Goal: Contribute content: Contribute content

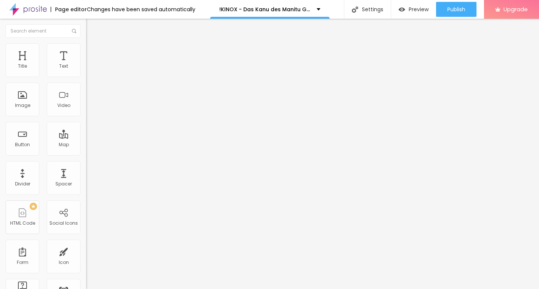
click at [86, 64] on span "Add image" at bounding box center [101, 61] width 31 height 6
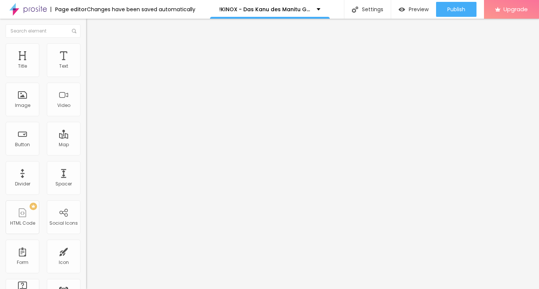
click at [86, 153] on input "https://" at bounding box center [131, 149] width 90 height 7
paste input "[DOMAIN_NAME]/de/movie/1233066/das-kanu-des-manitu-alboo"
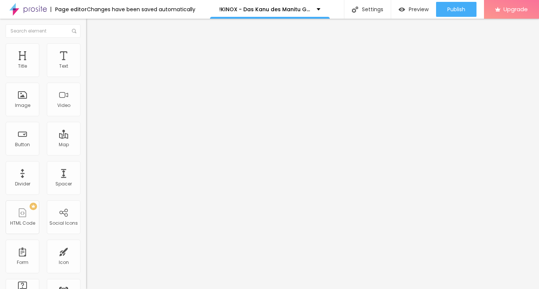
scroll to position [0, 94]
type input "[URL][DOMAIN_NAME]"
click at [92, 25] on img "button" at bounding box center [95, 27] width 6 height 6
click at [86, 70] on input "Click me" at bounding box center [131, 66] width 90 height 7
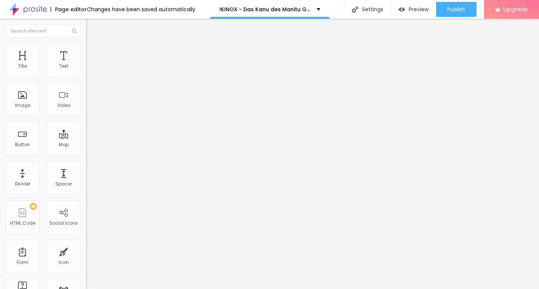
click at [86, 70] on input "Click me" at bounding box center [131, 66] width 90 height 7
paste input "KLICKEN SIE HIER ▶️ Das Kanu des Manitu 2025 [Kostenlos]"
type input "KLICKEN SIE HIER ▶️ Das Kanu des Manitu 2025 [Kostenlos]"
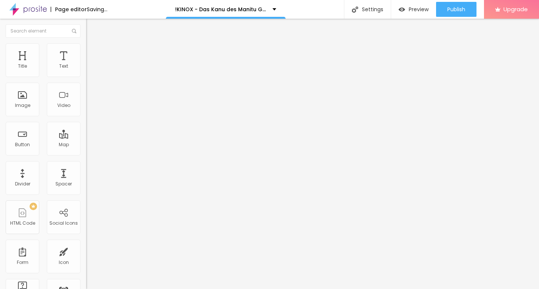
scroll to position [0, 0]
click at [86, 154] on input "https://" at bounding box center [131, 150] width 90 height 7
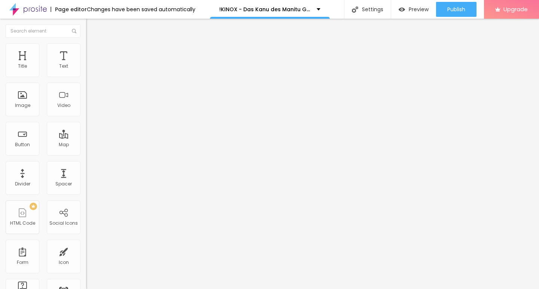
click at [86, 153] on input "https://" at bounding box center [131, 150] width 90 height 7
paste input "[DOMAIN_NAME]/de/movie/1233066/das-kanu-des-manitu-alboo"
type input "[URL][DOMAIN_NAME]"
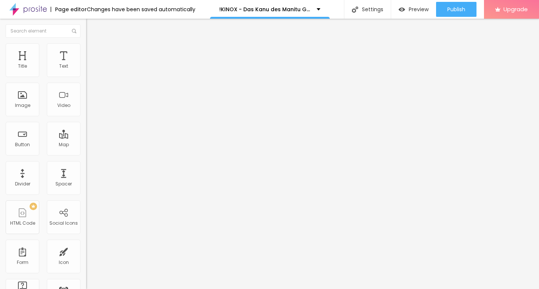
click at [86, 70] on input "KLICKEN SIE HIER ▶️ Das Kanu des Manitu 2025 [Kostenlos]" at bounding box center [131, 66] width 90 height 7
click at [86, 89] on img at bounding box center [88, 86] width 5 height 5
click at [92, 30] on img "button" at bounding box center [95, 27] width 6 height 6
click at [86, 70] on input "Click me" at bounding box center [131, 66] width 90 height 7
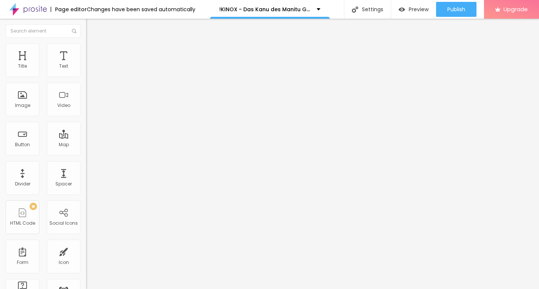
paste input "KLICKEN SIE HIER ▶️ Das Kanu des Manitu 2025 Deutsch [1080p]"
type input "KLICKEN SIE HIER ▶️ Das Kanu des Manitu 2025 Deutsch [1080p]"
click at [86, 154] on input "https://" at bounding box center [131, 150] width 90 height 7
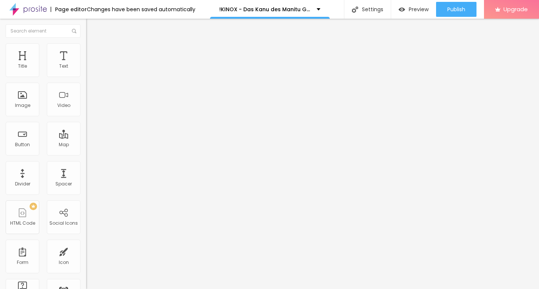
click at [86, 154] on input "https://" at bounding box center [131, 150] width 90 height 7
paste input "[DOMAIN_NAME]/de/movie/1233066/das-kanu-des-manitu-alboo"
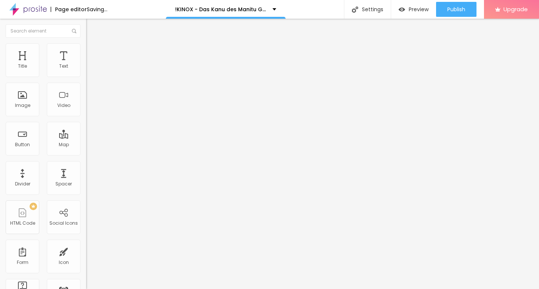
type input "[URL][DOMAIN_NAME]"
click at [86, 70] on input "KLICKEN SIE HIER ▶️ Das Kanu des Manitu 2025 Deutsch [1080p]" at bounding box center [131, 66] width 90 height 7
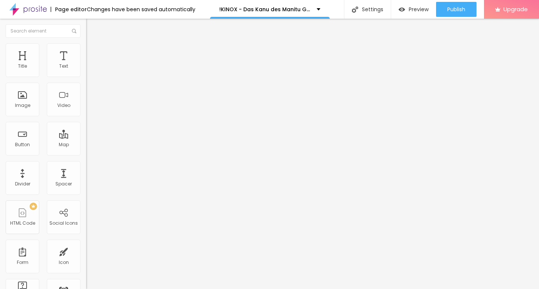
click at [86, 90] on div at bounding box center [129, 87] width 86 height 6
click at [92, 25] on img "button" at bounding box center [95, 27] width 6 height 6
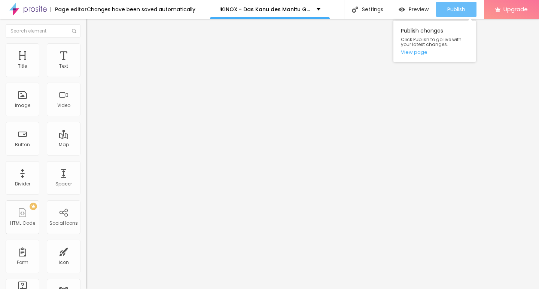
click at [460, 7] on span "Publish" at bounding box center [456, 9] width 18 height 6
click at [417, 54] on link "View page" at bounding box center [434, 52] width 67 height 5
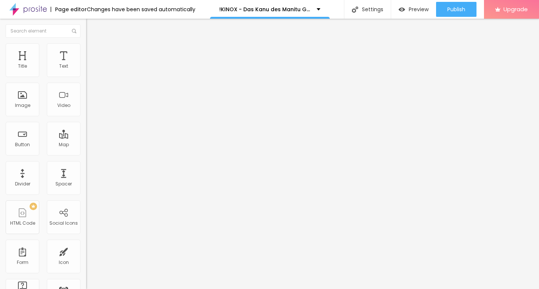
click at [30, 7] on img at bounding box center [27, 9] width 37 height 19
